Goal: Transaction & Acquisition: Purchase product/service

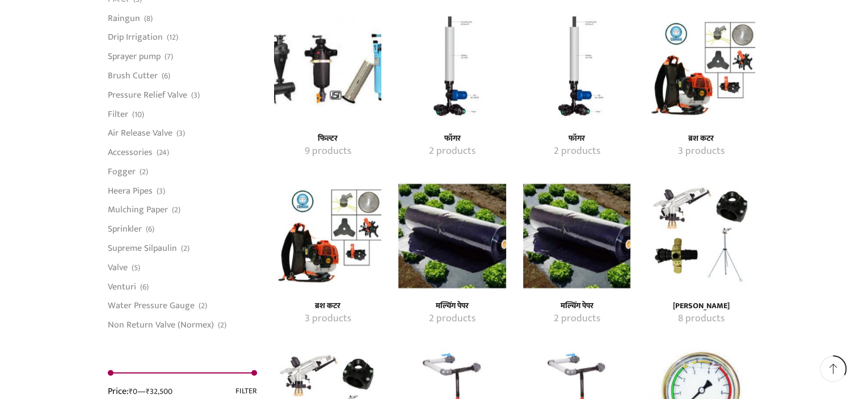
scroll to position [980, 0]
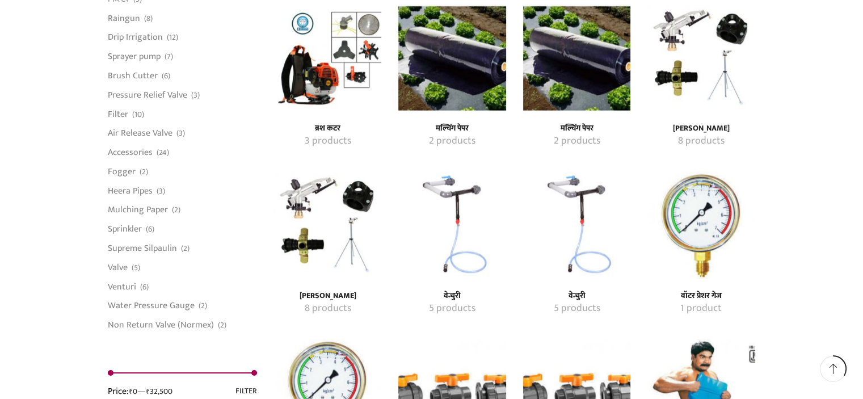
click at [361, 194] on img "Visit product category रेन गन" at bounding box center [327, 224] width 107 height 107
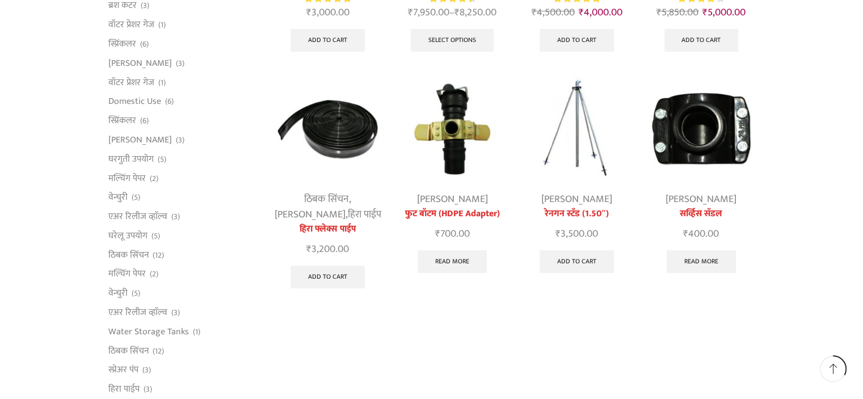
scroll to position [314, 0]
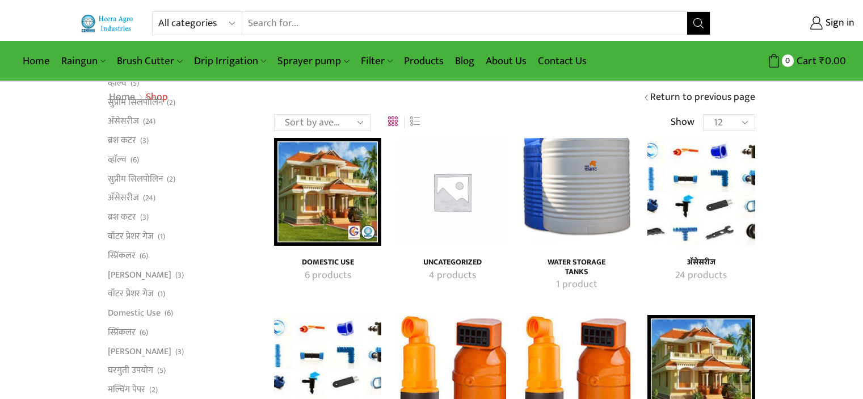
scroll to position [980, 0]
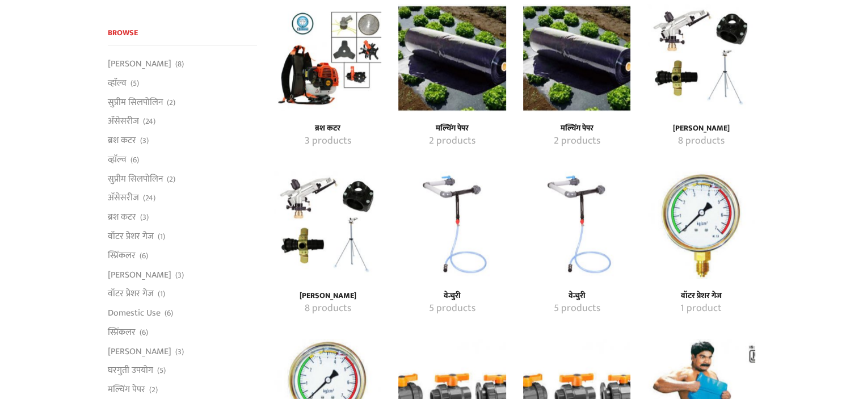
click at [449, 186] on img "Visit product category वेन्चुरी" at bounding box center [451, 224] width 107 height 107
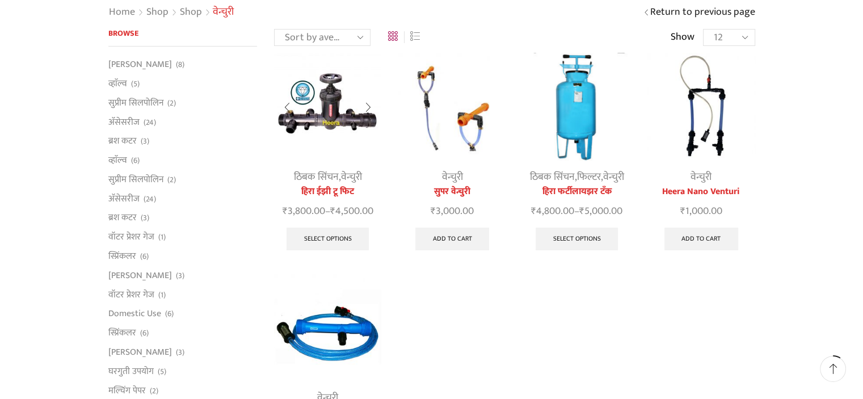
scroll to position [83, 0]
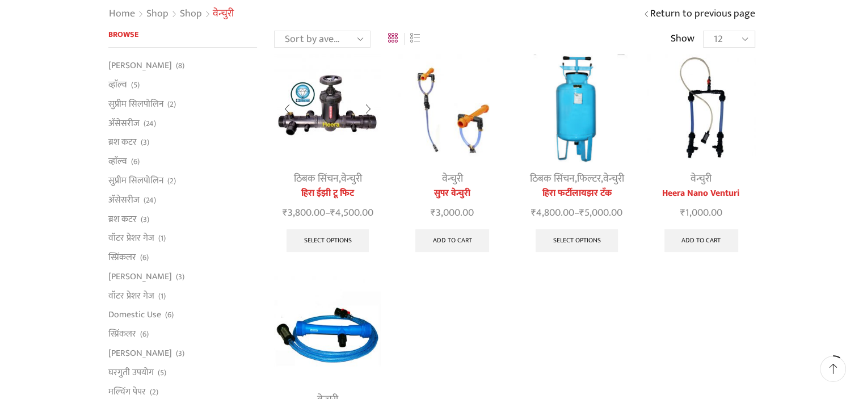
click at [322, 138] on img at bounding box center [327, 107] width 107 height 107
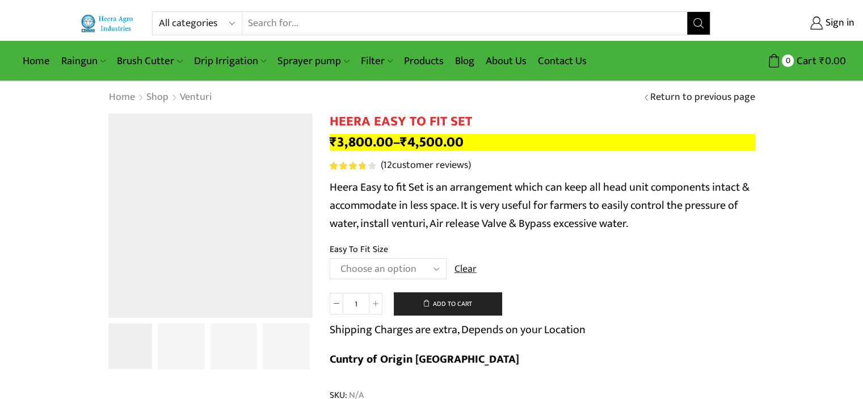
click at [393, 278] on select "Choose an option 2" Easy To Fit 2.5" Easy To Fit 3" Easy To Fit" at bounding box center [388, 268] width 117 height 21
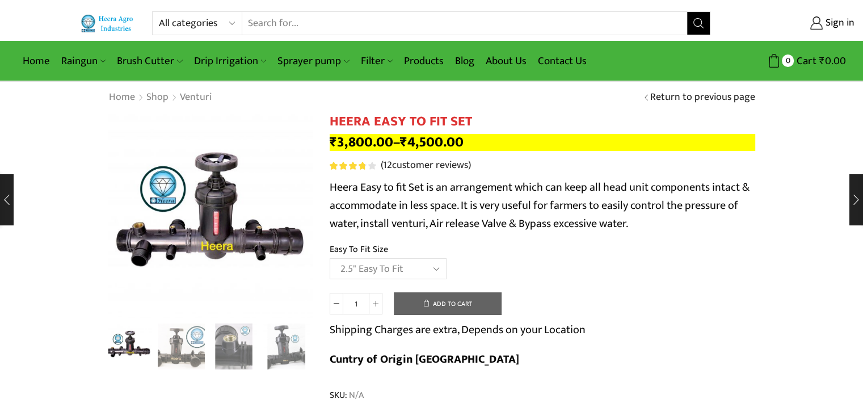
click at [330, 258] on select "Choose an option 2" Easy To Fit 2.5" Easy To Fit 3" Easy To Fit" at bounding box center [388, 268] width 117 height 21
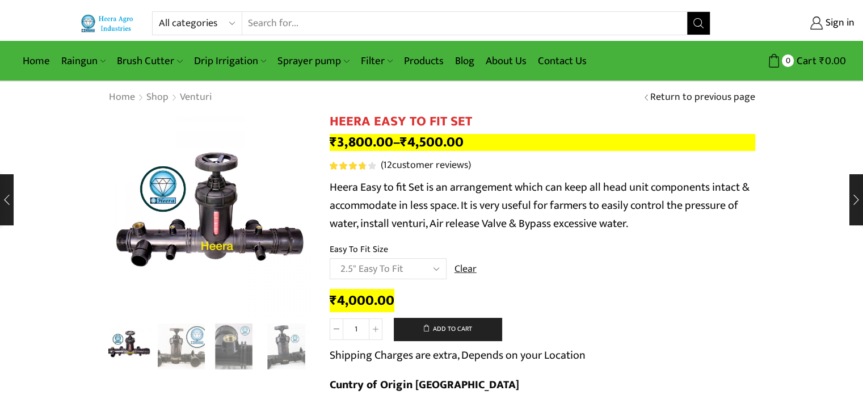
click at [553, 269] on td "Choose an option 2" Easy To Fit 2.5" Easy To Fit 3" Easy To Fit Clear" at bounding box center [542, 273] width 425 height 31
click at [368, 269] on select "Choose an option 2" Easy To Fit 2.5" Easy To Fit 3" Easy To Fit" at bounding box center [388, 268] width 117 height 21
click at [330, 258] on select "Choose an option 2" Easy To Fit 2.5" Easy To Fit 3" Easy To Fit" at bounding box center [388, 268] width 117 height 21
select select "2" Easy To Fit"
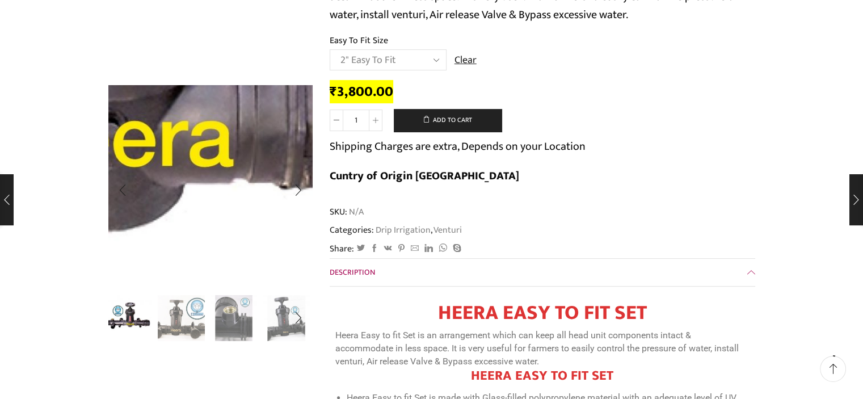
scroll to position [218, 0]
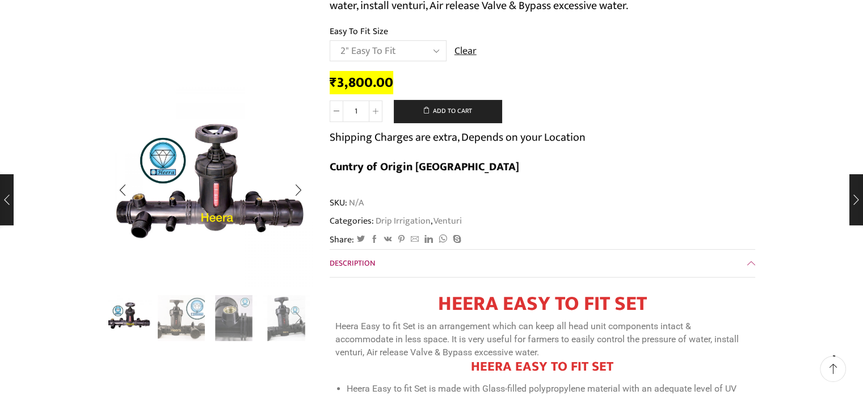
click at [298, 322] on div "Next slide" at bounding box center [298, 318] width 28 height 28
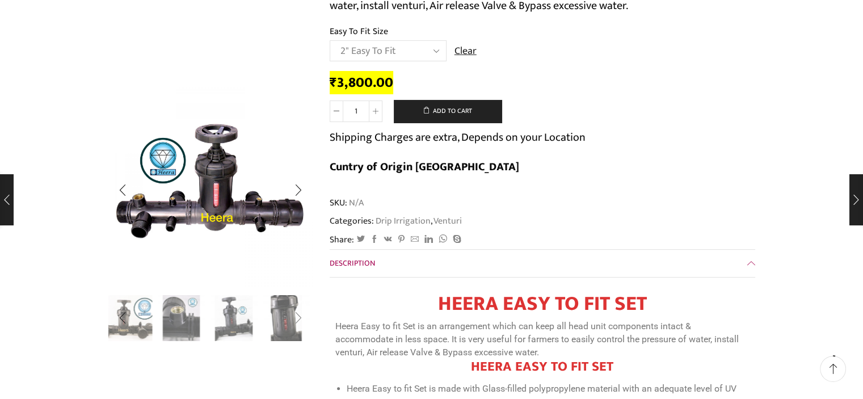
click at [298, 322] on div "Next slide" at bounding box center [298, 318] width 28 height 28
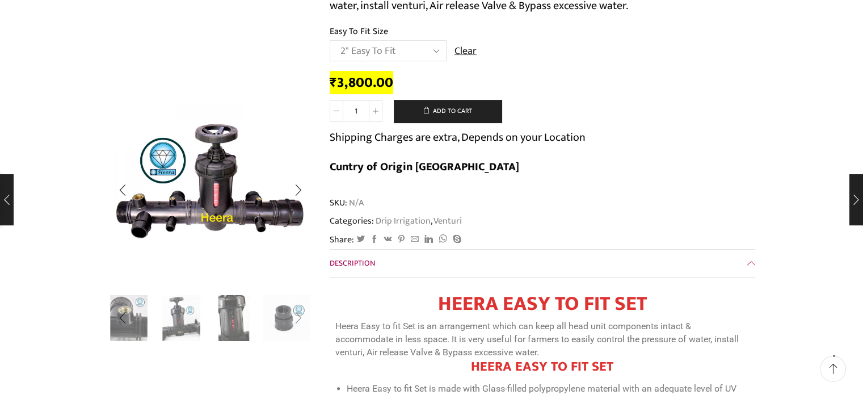
click at [298, 322] on div "Next slide" at bounding box center [298, 318] width 28 height 28
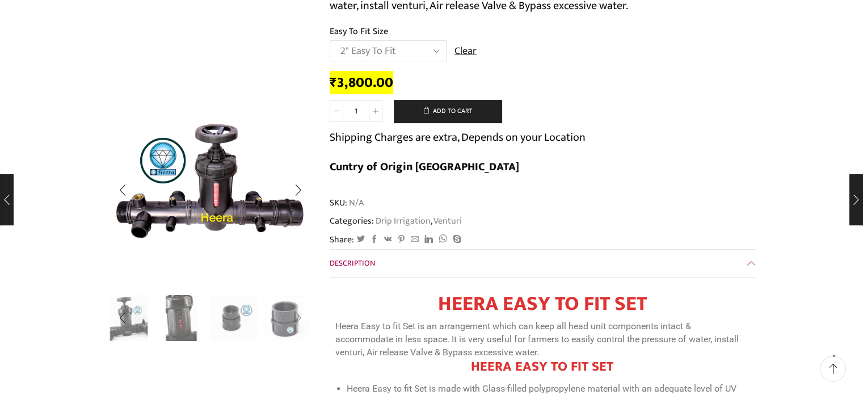
click at [298, 322] on div "Next slide" at bounding box center [298, 318] width 28 height 28
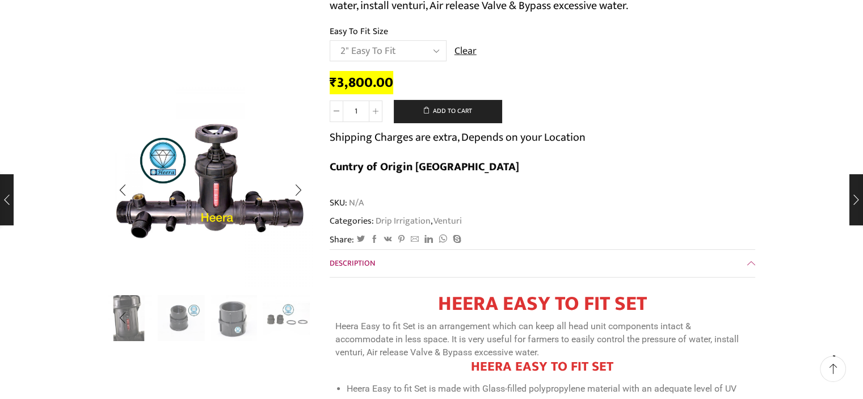
click at [298, 322] on img "8 / 8" at bounding box center [286, 318] width 47 height 47
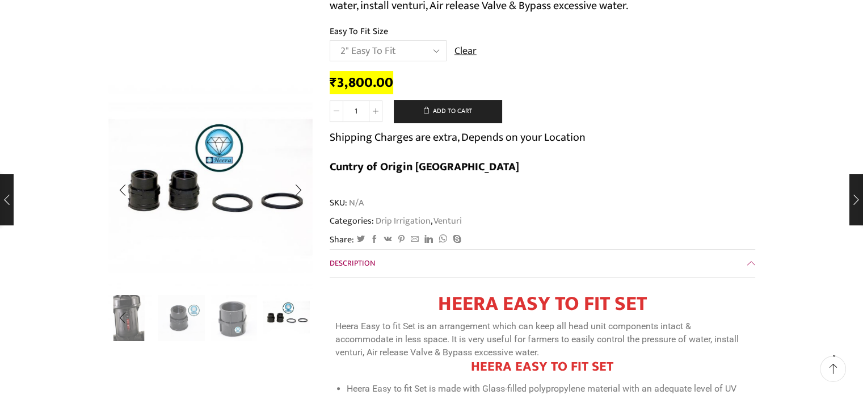
click at [298, 322] on img "8 / 8" at bounding box center [286, 316] width 47 height 47
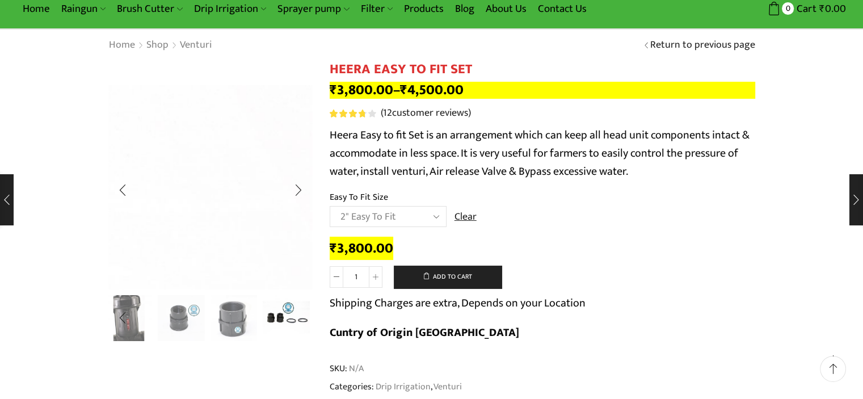
scroll to position [52, 0]
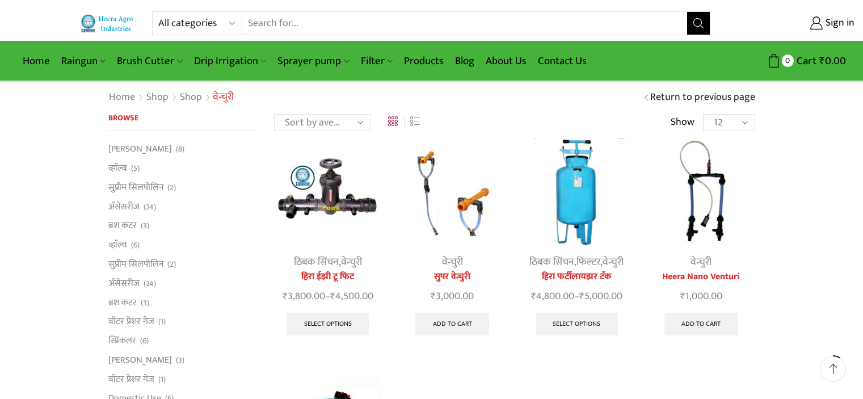
scroll to position [83, 0]
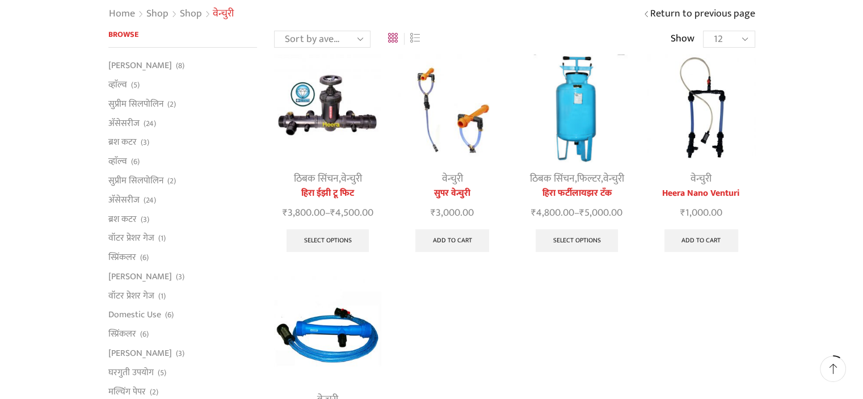
click at [699, 129] on img at bounding box center [700, 107] width 107 height 107
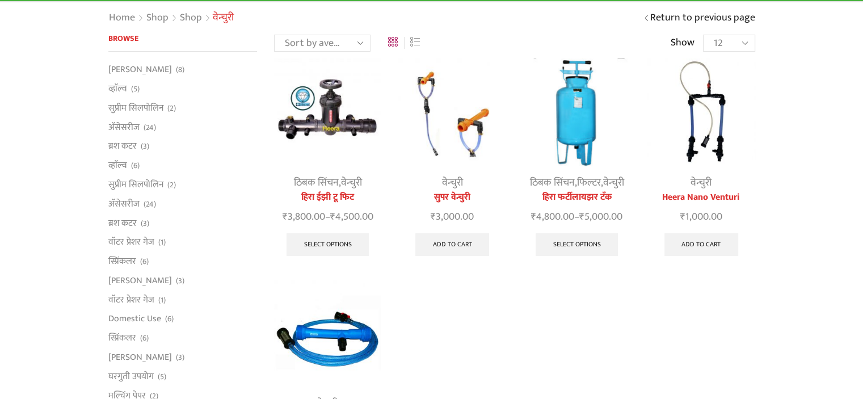
scroll to position [83, 0]
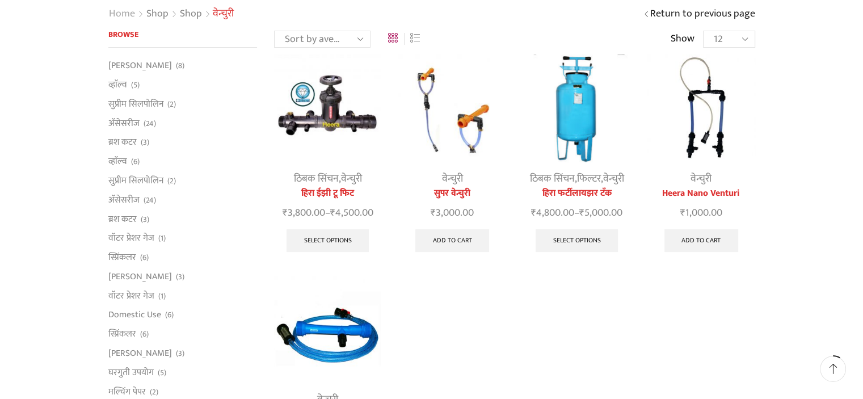
click at [116, 9] on link "Home" at bounding box center [121, 14] width 27 height 15
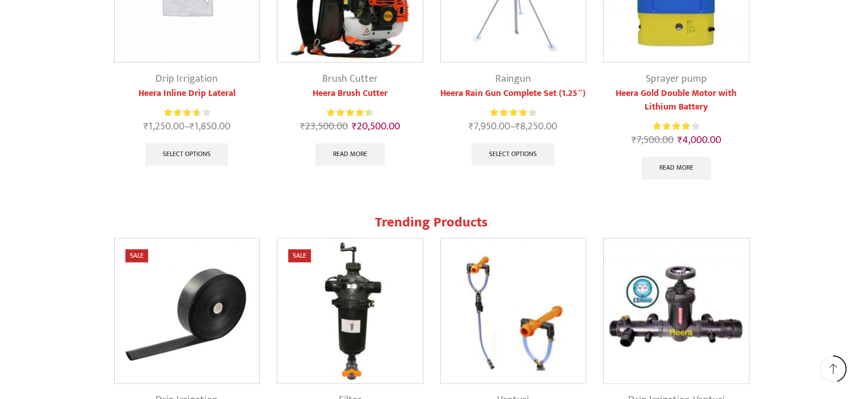
scroll to position [1077, 0]
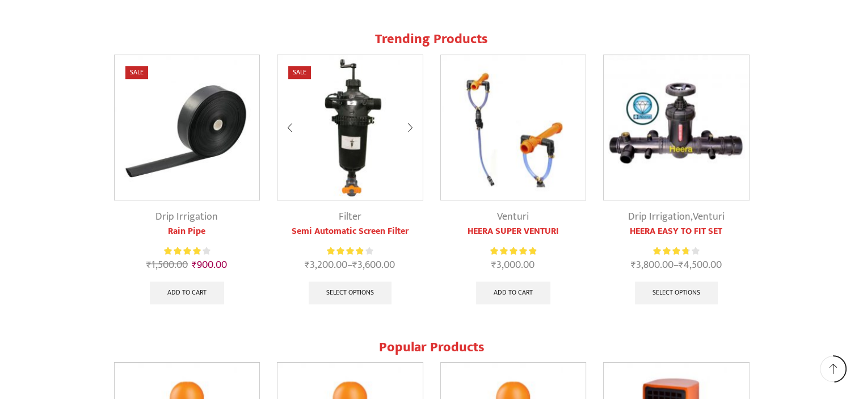
click at [365, 130] on img at bounding box center [349, 127] width 145 height 145
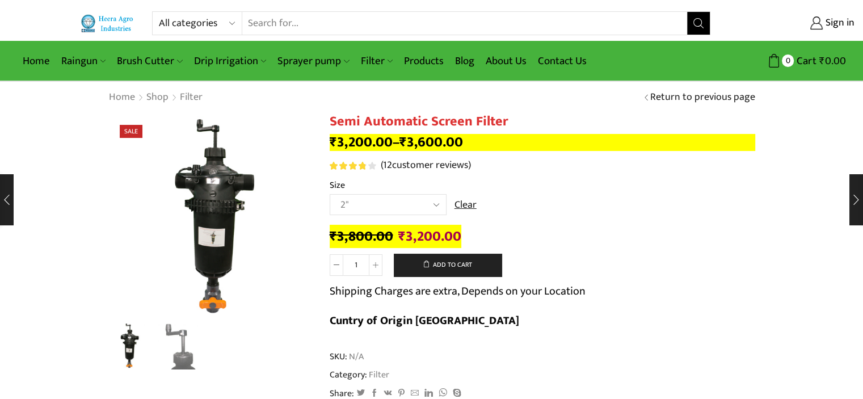
click at [384, 201] on select "Choose an option 2" 2.5" 3"" at bounding box center [388, 204] width 117 height 21
click at [609, 181] on th "Size" at bounding box center [542, 186] width 425 height 16
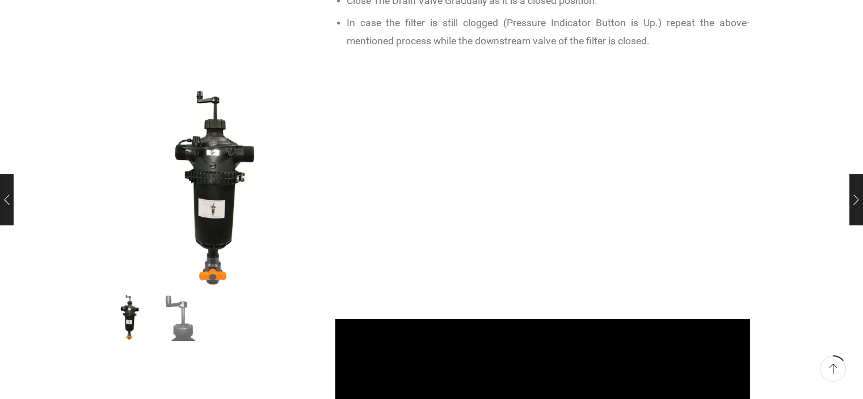
scroll to position [892, 0]
